Goal: Task Accomplishment & Management: Complete application form

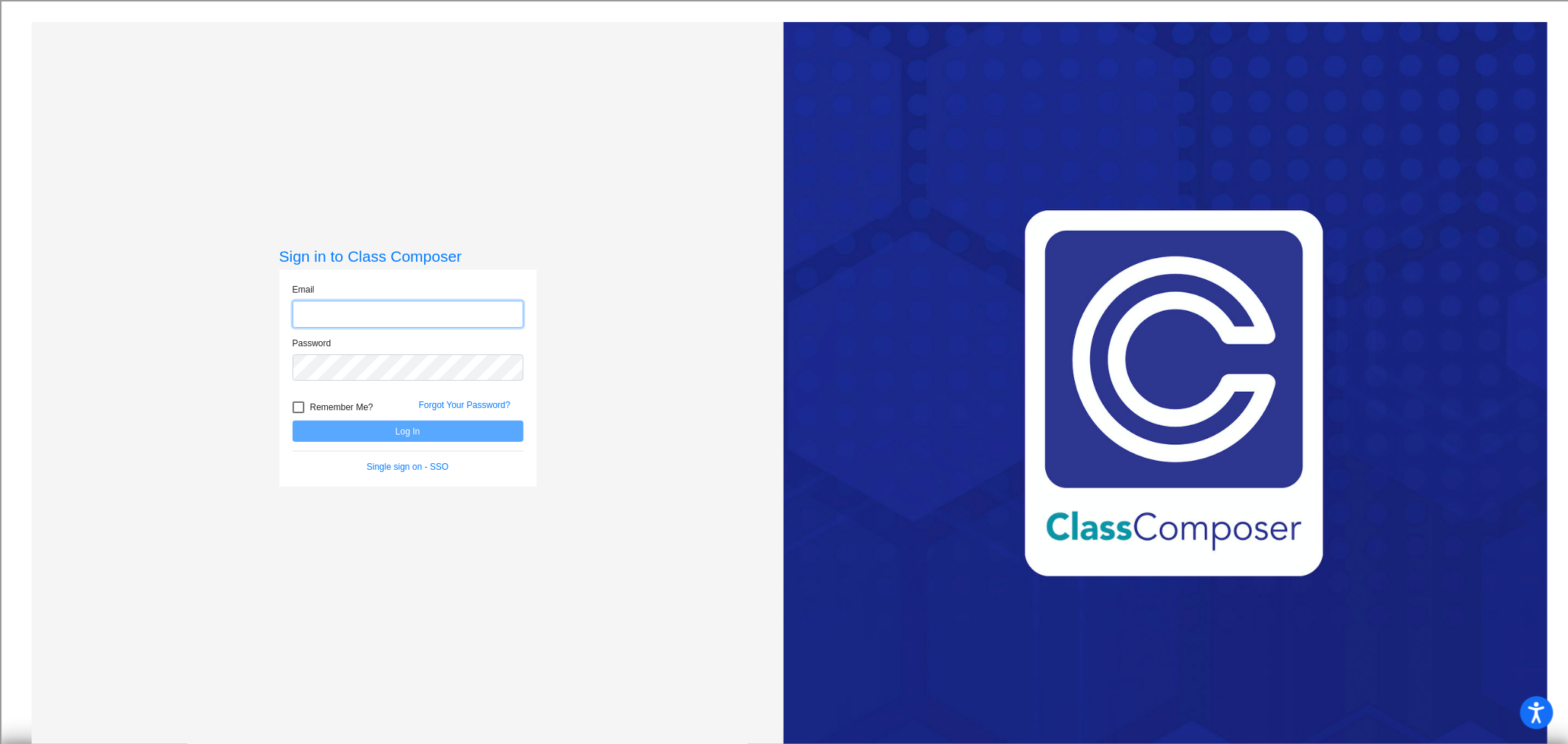
type input "[EMAIL_ADDRESS][DOMAIN_NAME]"
click at [383, 431] on button "Log In" at bounding box center [408, 431] width 231 height 22
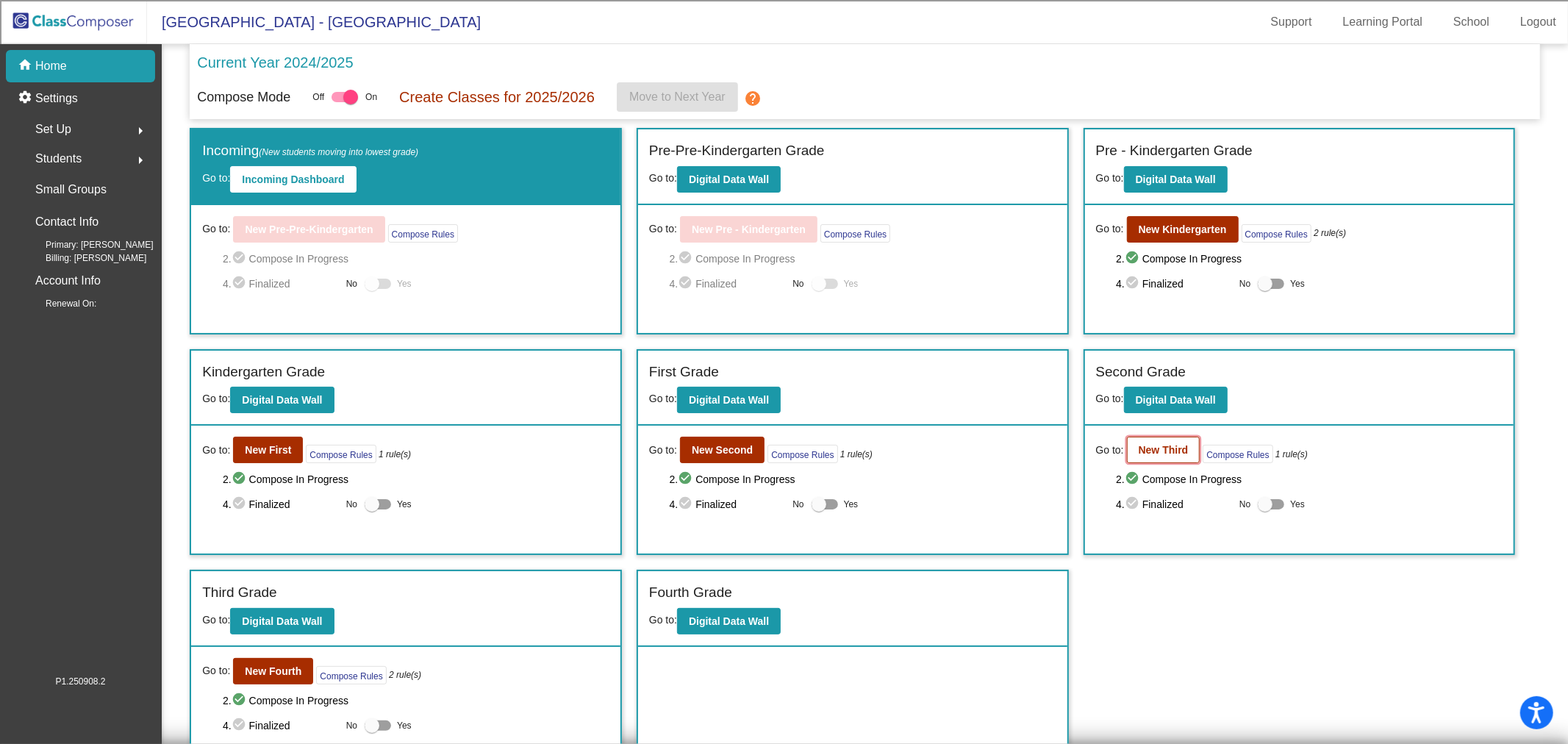
click at [1147, 437] on button "New Third" at bounding box center [1164, 450] width 74 height 27
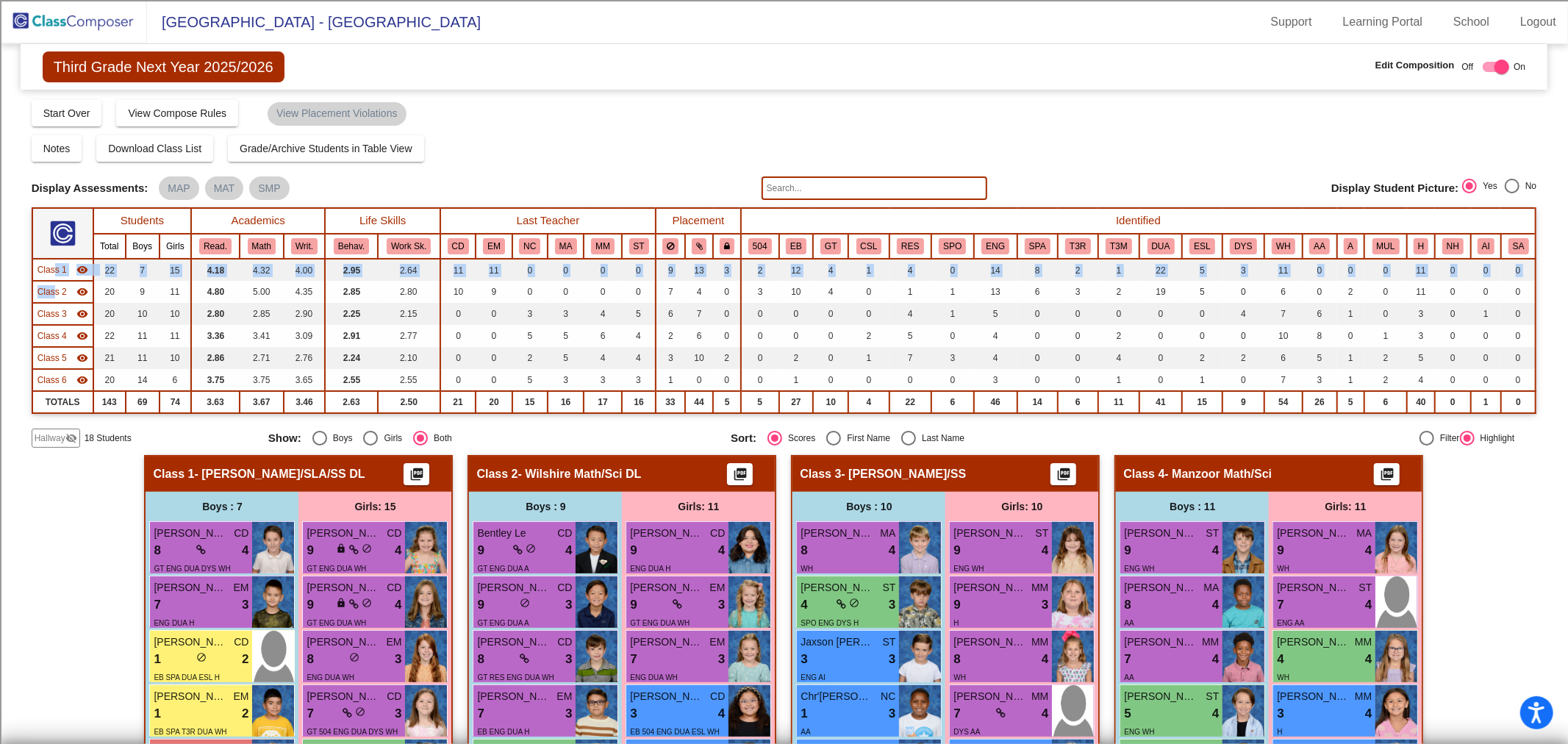
click at [54, 278] on table "Students Academics Life Skills Last Teacher Placement Identified Total Boys Gir…" at bounding box center [784, 311] width 1505 height 207
click at [53, 268] on span "Class 1" at bounding box center [52, 270] width 29 height 13
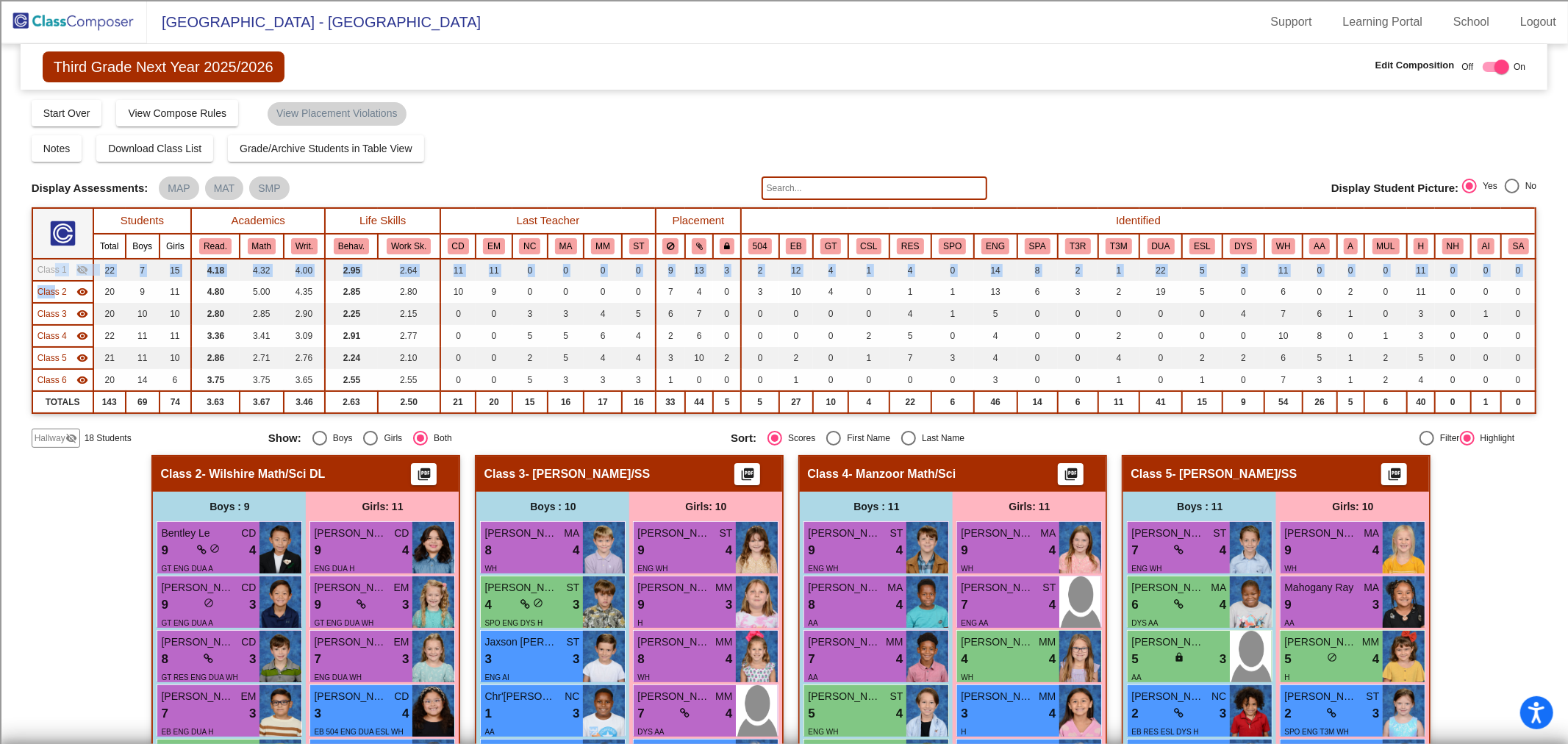
click at [55, 294] on span "Class 2" at bounding box center [52, 292] width 29 height 13
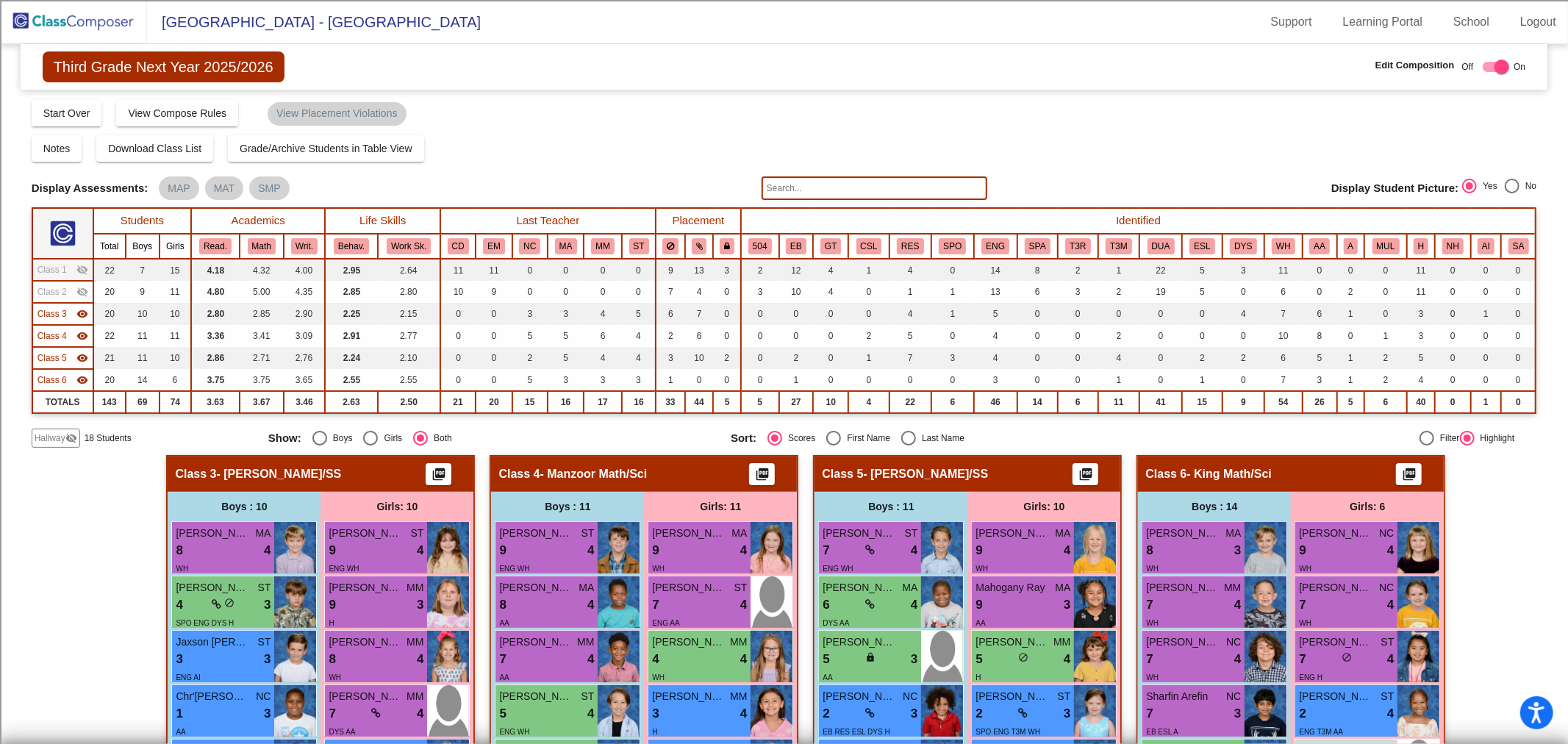
click at [64, 376] on span "Class 6" at bounding box center [52, 380] width 29 height 13
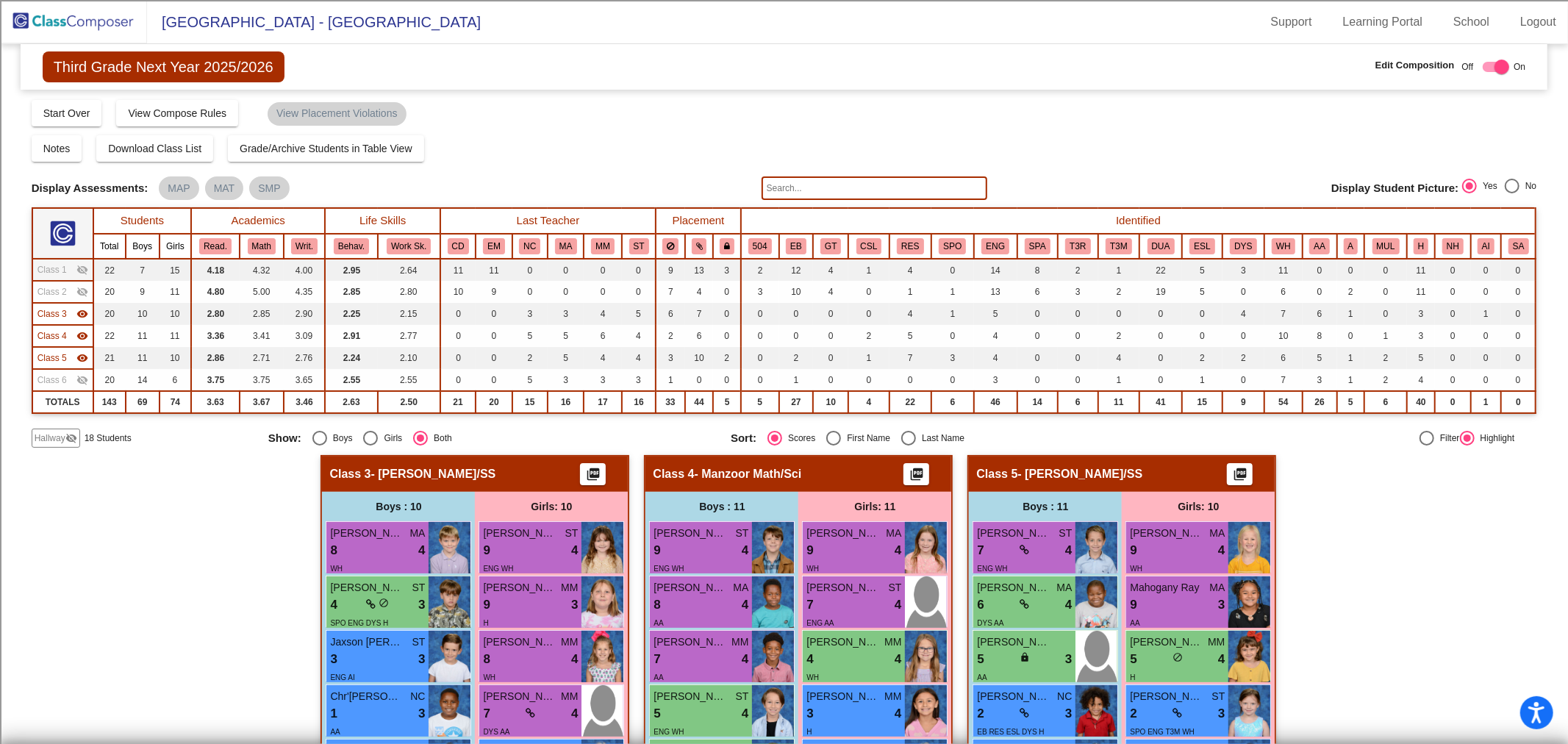
click at [66, 354] on div "Class 5 visibility" at bounding box center [63, 358] width 51 height 13
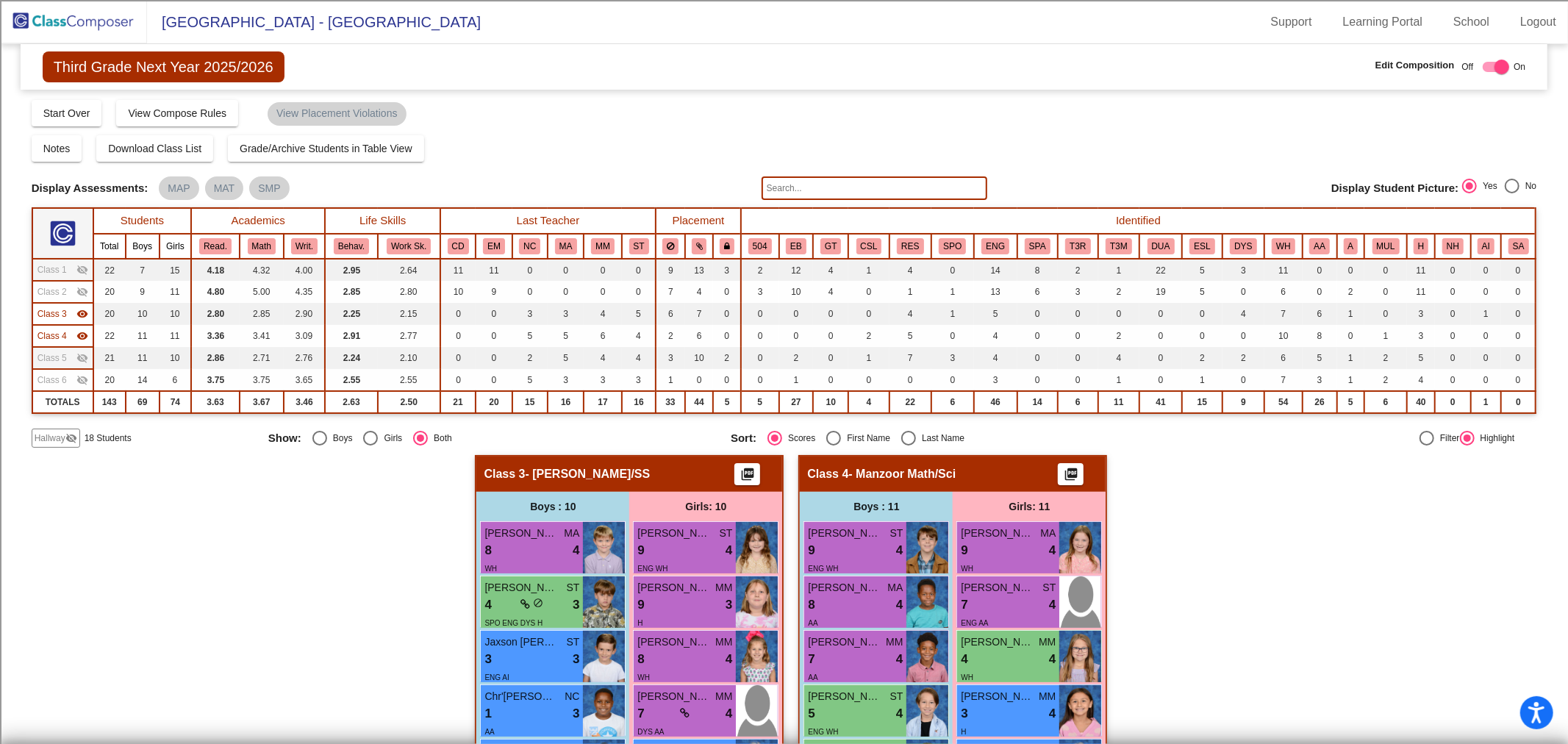
click at [67, 330] on div "Class 4 visibility" at bounding box center [63, 336] width 51 height 13
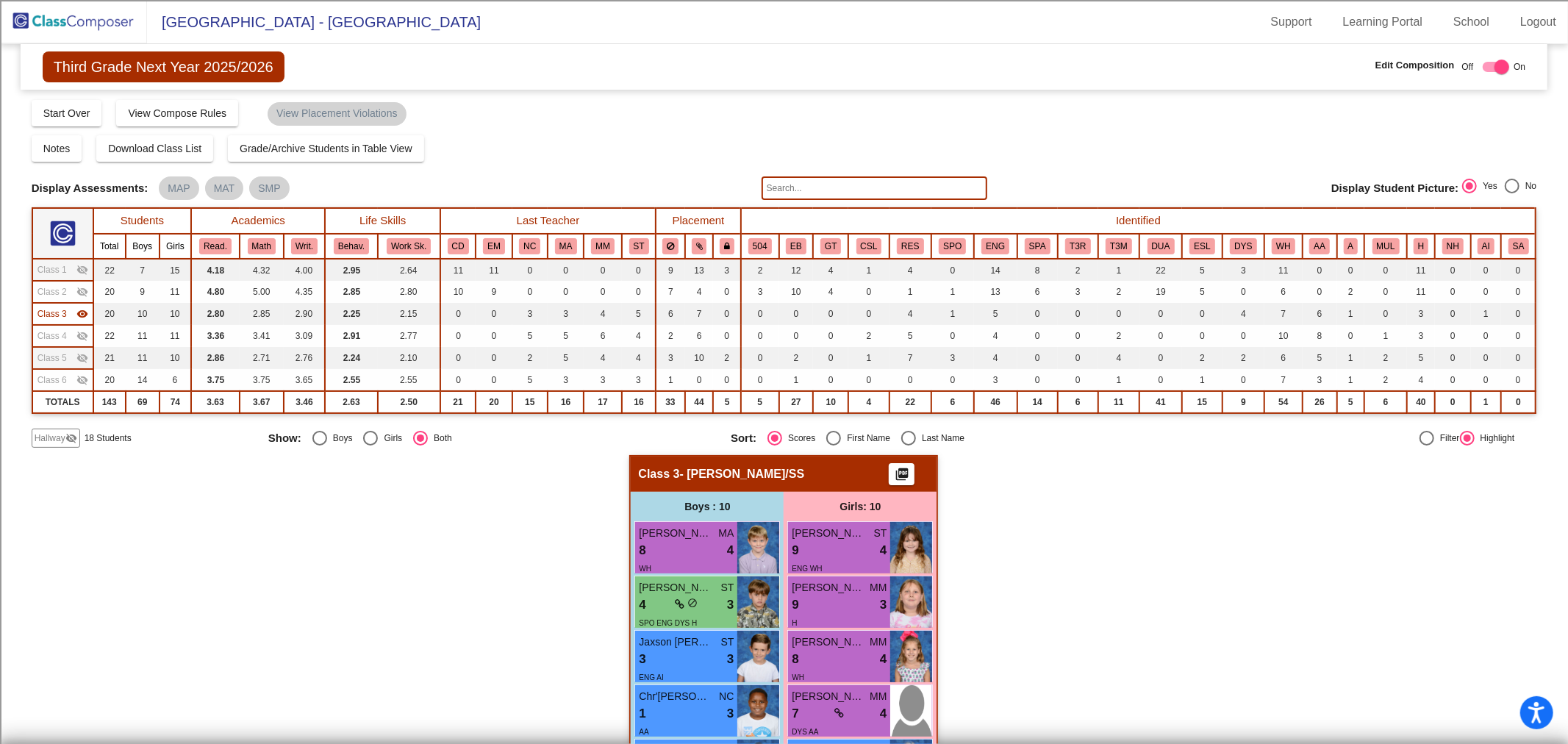
click at [58, 432] on span "Hallway" at bounding box center [49, 439] width 31 height 13
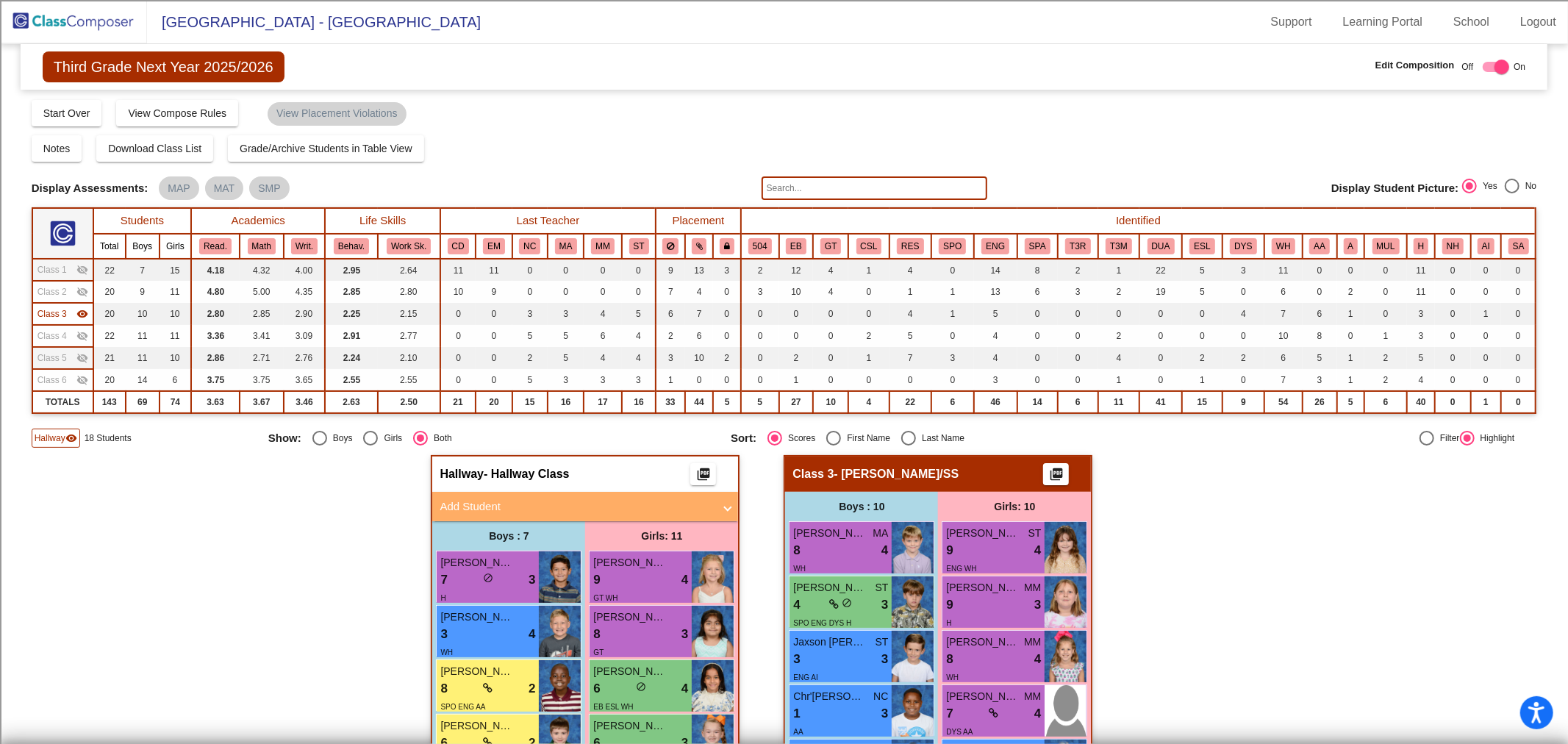
click at [531, 499] on mat-panel-title "Add Student" at bounding box center [576, 507] width 274 height 17
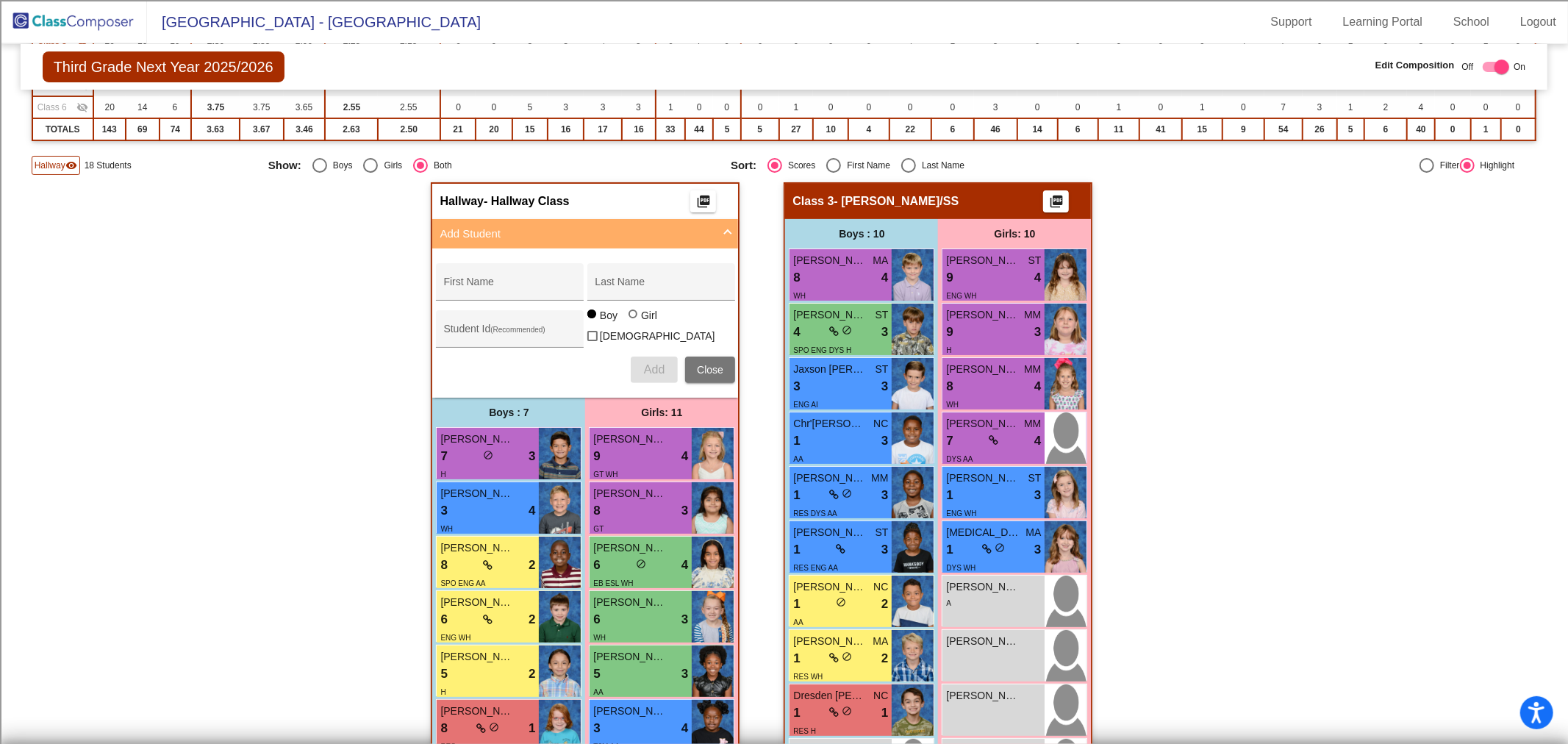
scroll to position [245, 0]
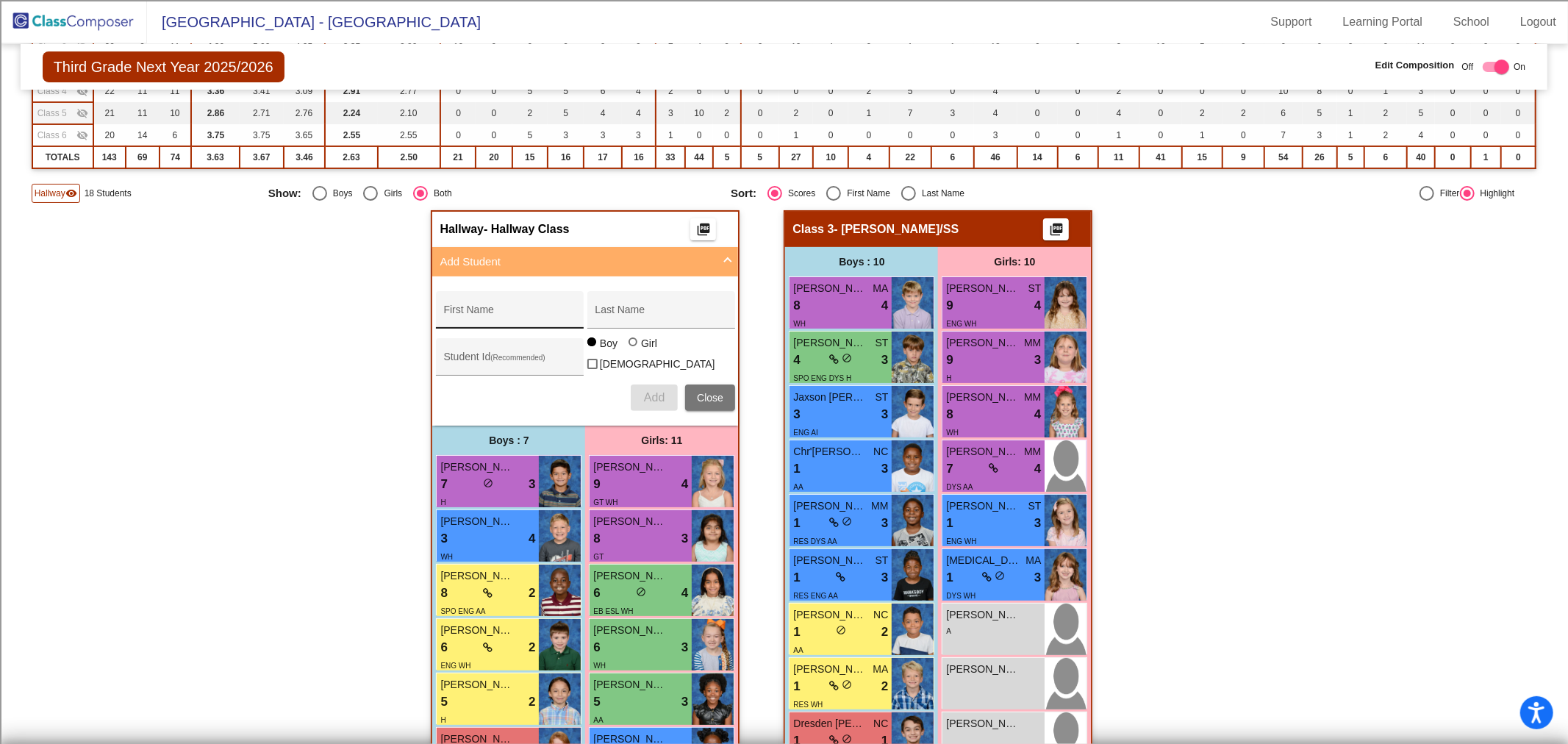
click at [497, 303] on div "First Name" at bounding box center [510, 315] width 133 height 30
type input "Rayden"
type input "Khewal"
type input "100073699"
click at [665, 398] on button "Add" at bounding box center [655, 398] width 47 height 27
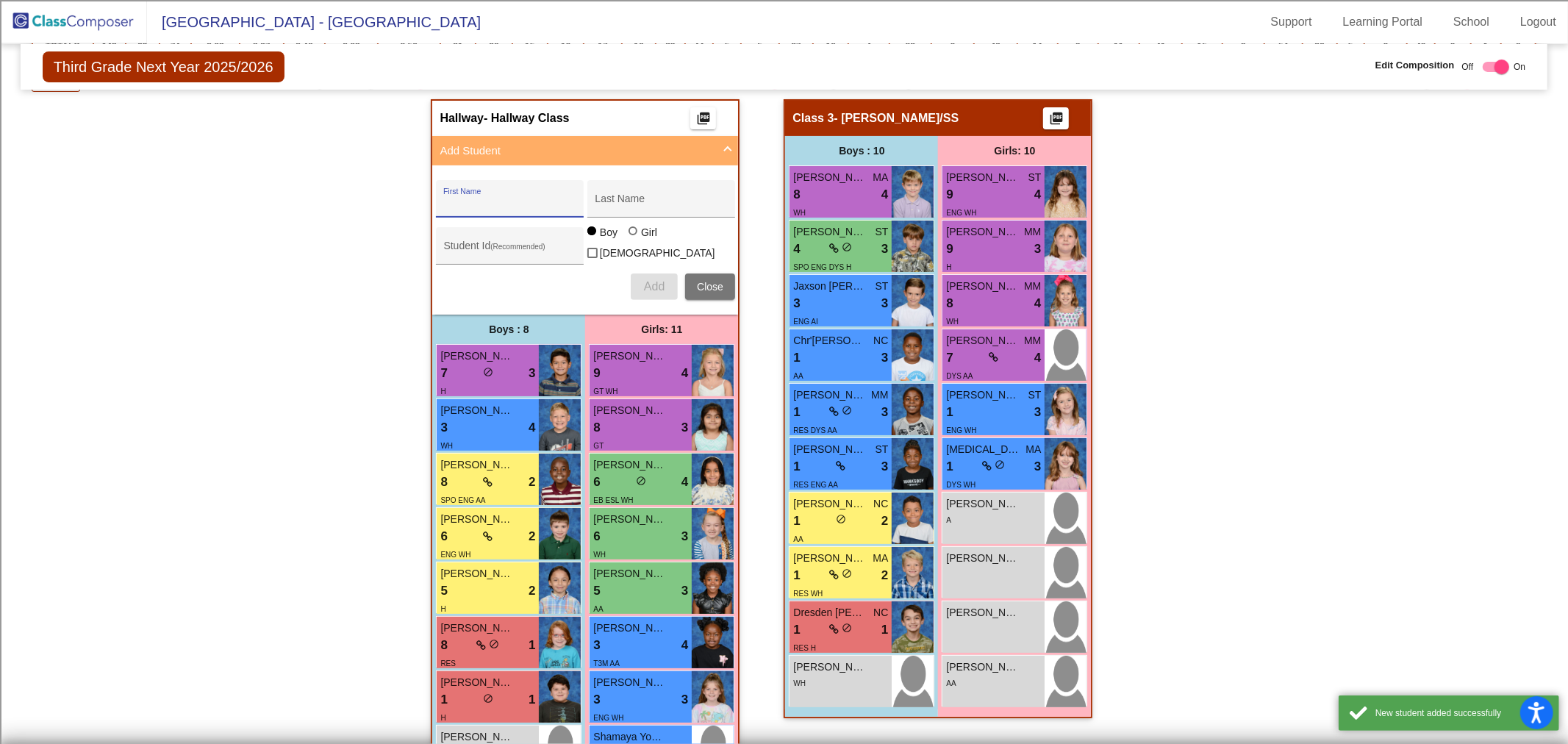
scroll to position [571, 0]
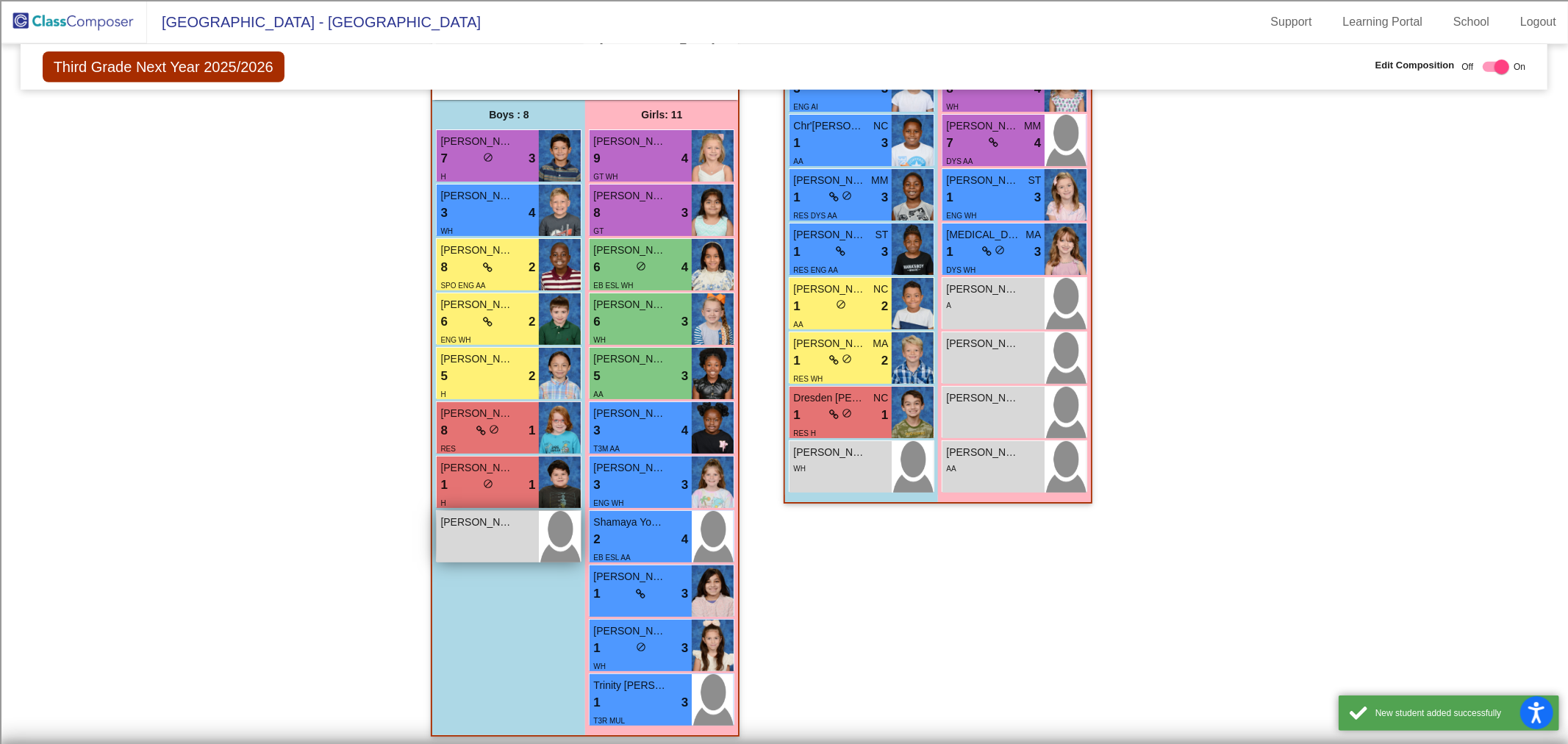
click at [502, 544] on div "[PERSON_NAME] lock do_not_disturb_alt" at bounding box center [488, 536] width 102 height 51
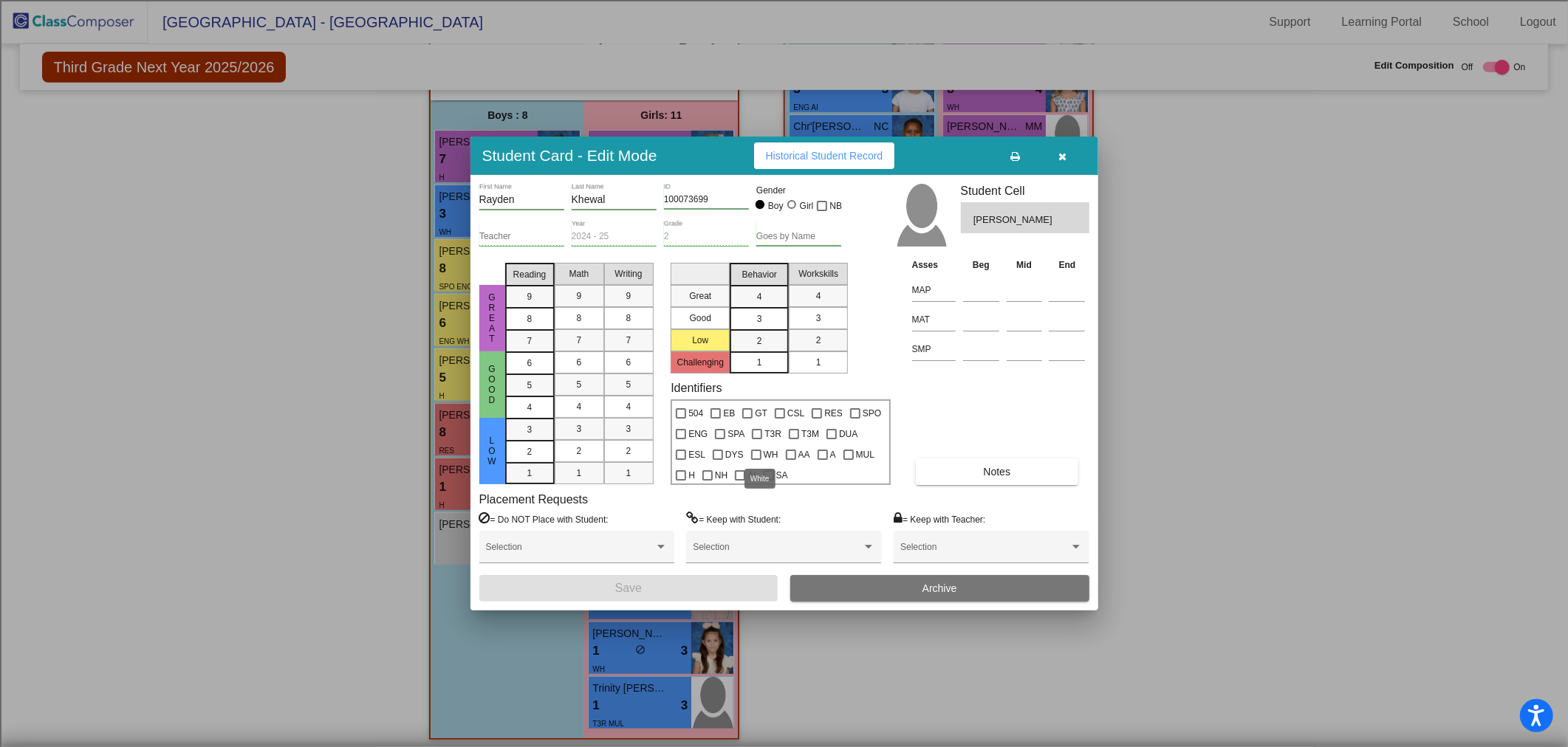
click at [754, 459] on div at bounding box center [755, 455] width 10 height 10
click at [755, 460] on input "WH" at bounding box center [755, 460] width 1 height 1
checkbox input "true"
click at [632, 578] on button "Save" at bounding box center [629, 589] width 299 height 27
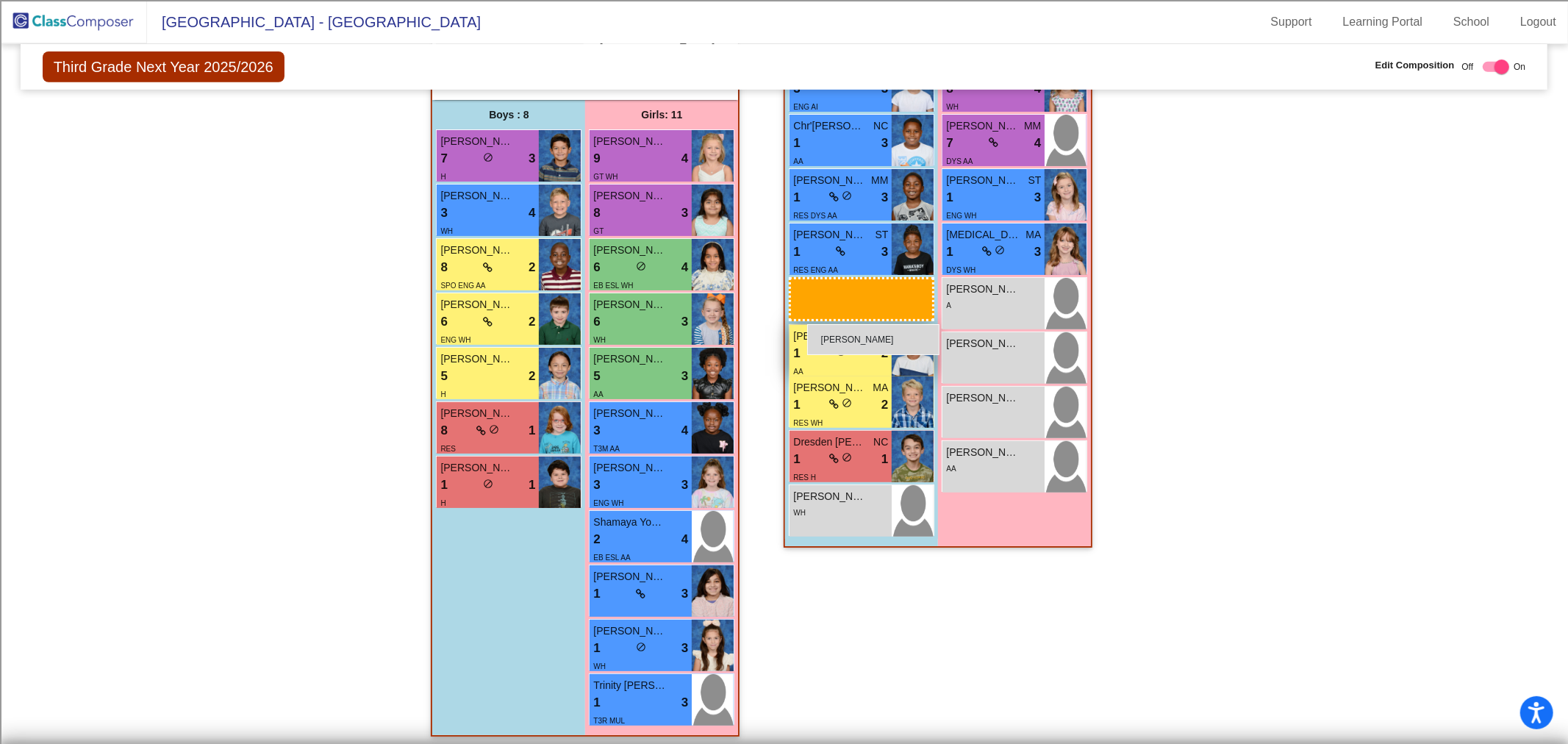
drag, startPoint x: 491, startPoint y: 524, endPoint x: 807, endPoint y: 324, distance: 374.0
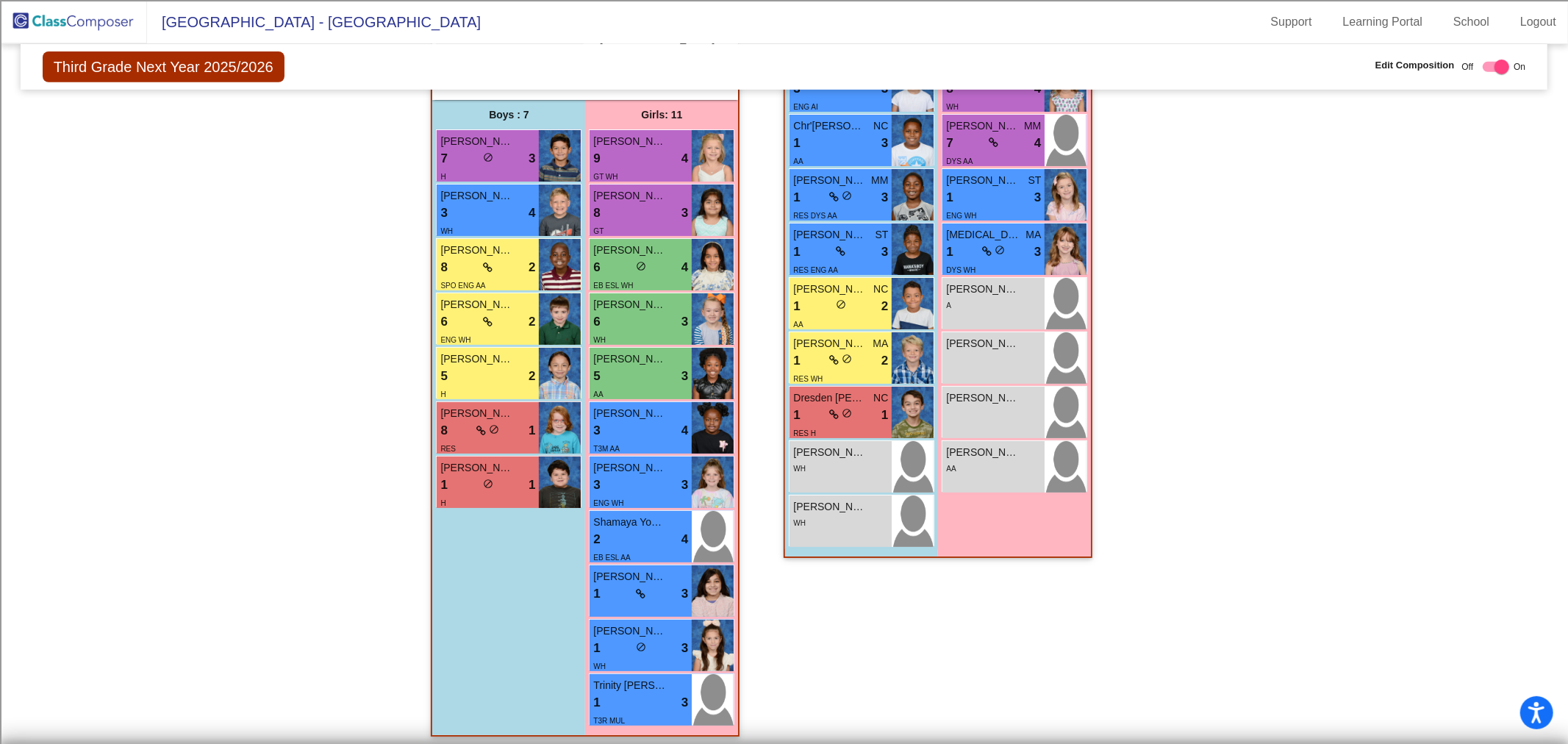
click at [50, 27] on img at bounding box center [73, 22] width 147 height 44
